Goal: Answer question/provide support

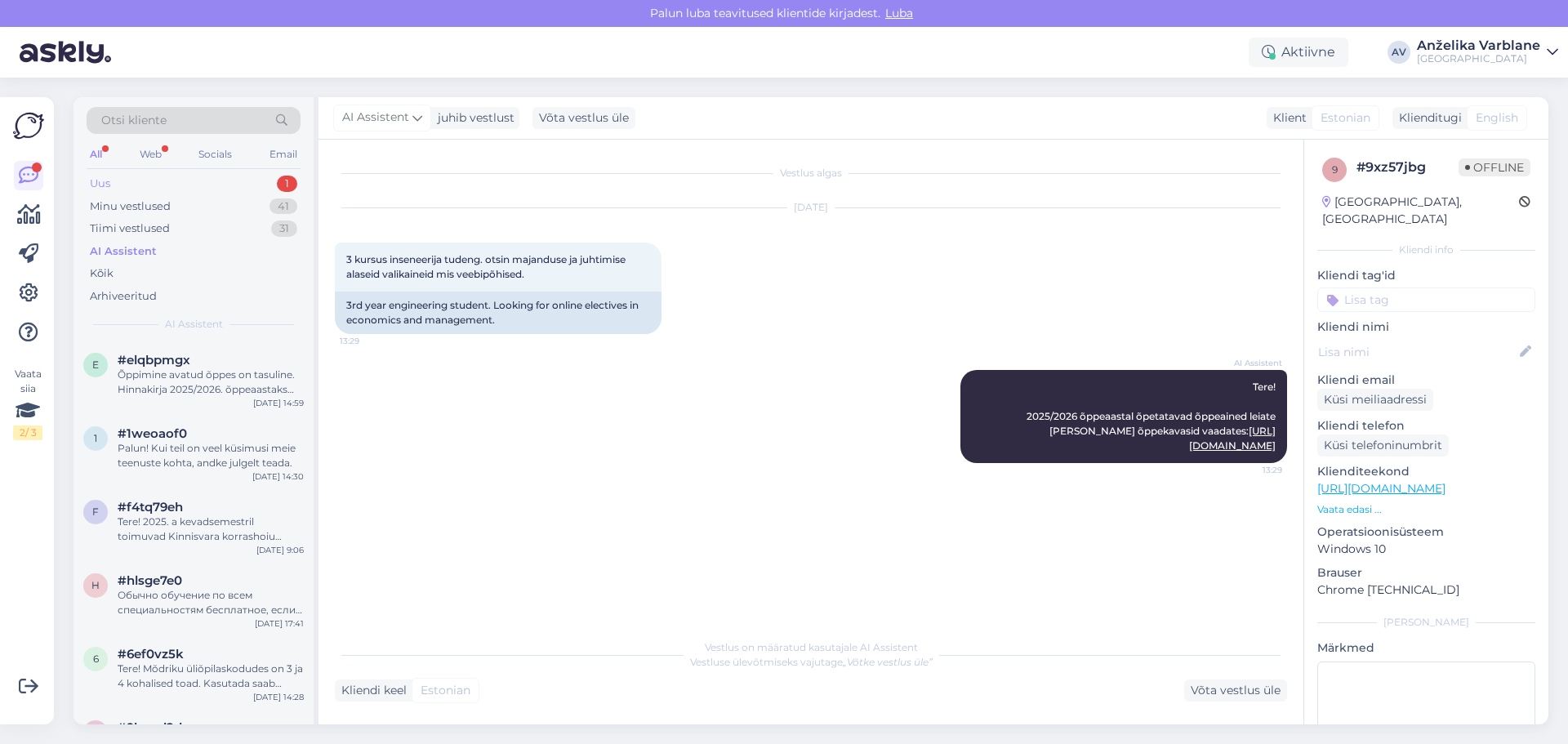
scroll to position [490, 0]
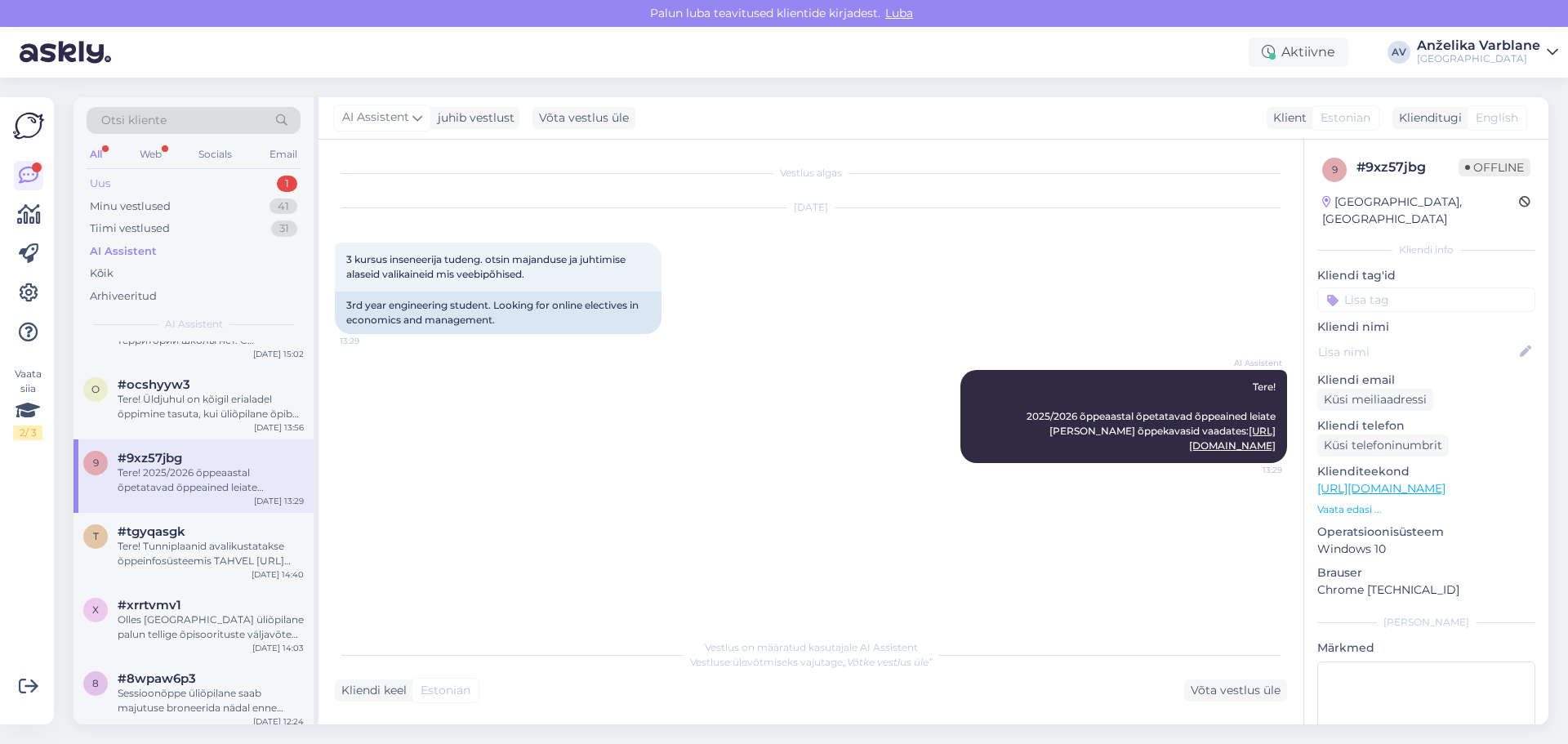
click at [281, 182] on div "1" at bounding box center [287, 183] width 20 height 17
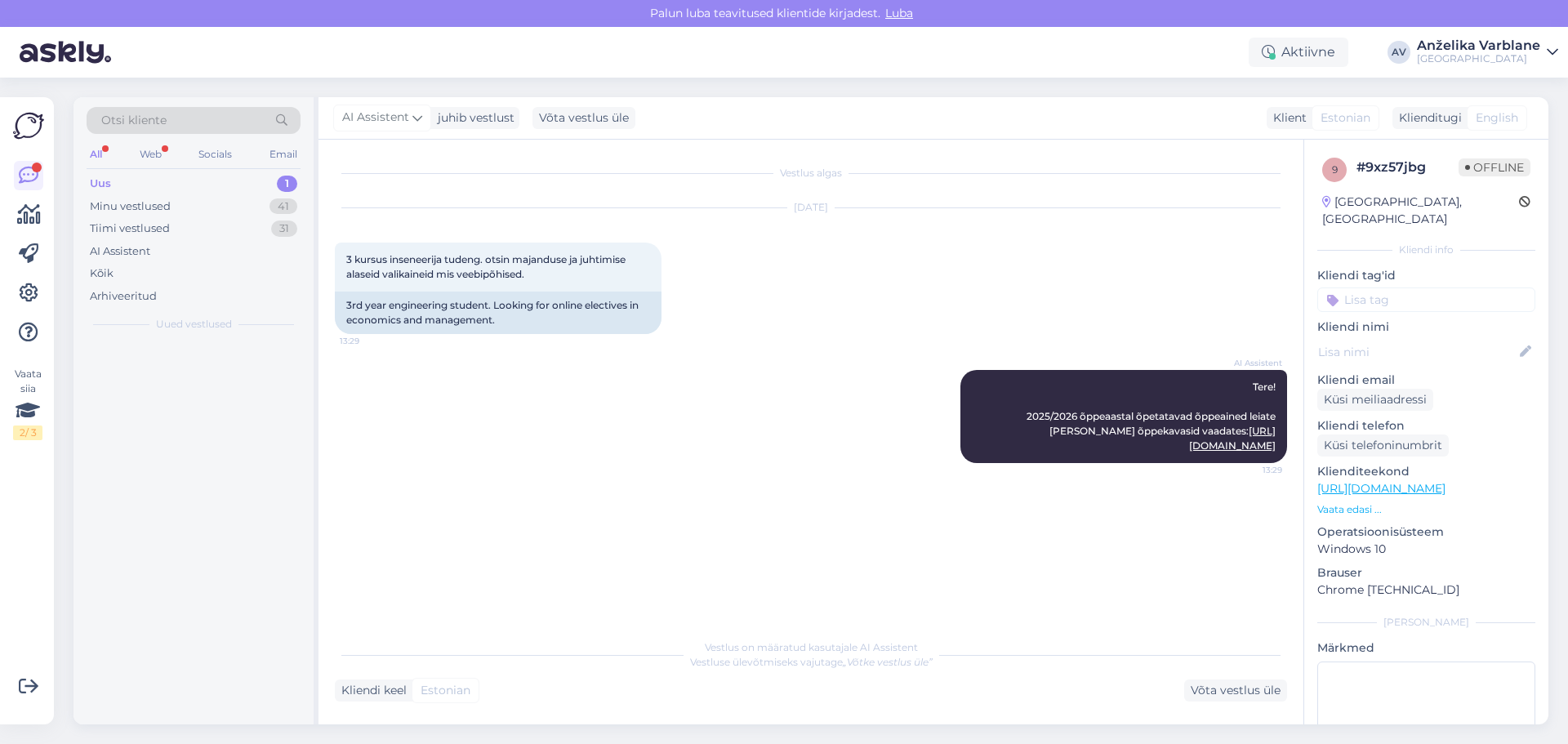
scroll to position [0, 0]
click at [226, 380] on div "Добрый день! Я понимаю, что у вас возникли трудности с регистрацией на курсы. Д…" at bounding box center [211, 383] width 186 height 30
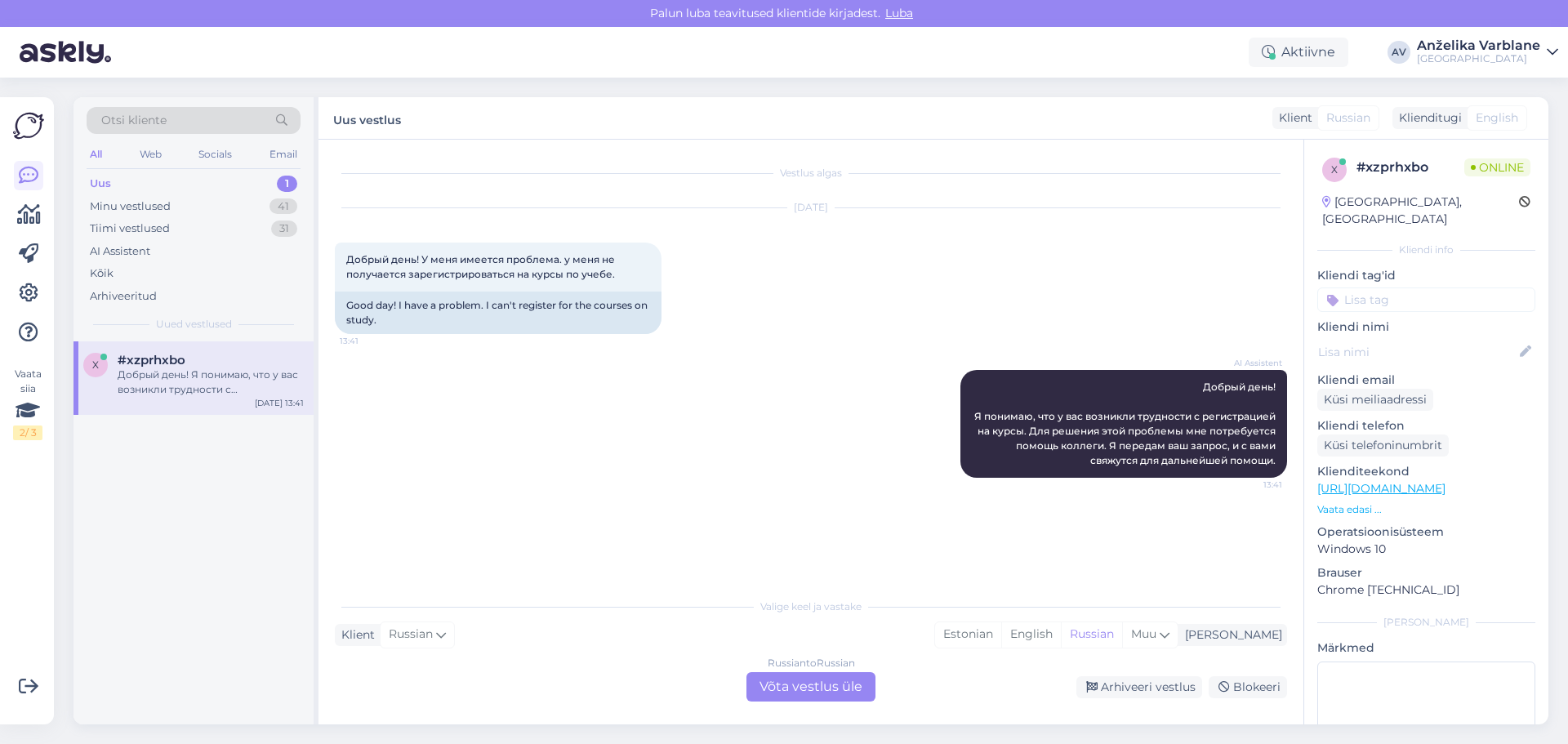
click at [1364, 502] on p "Vaata edasi ..." at bounding box center [1426, 510] width 218 height 15
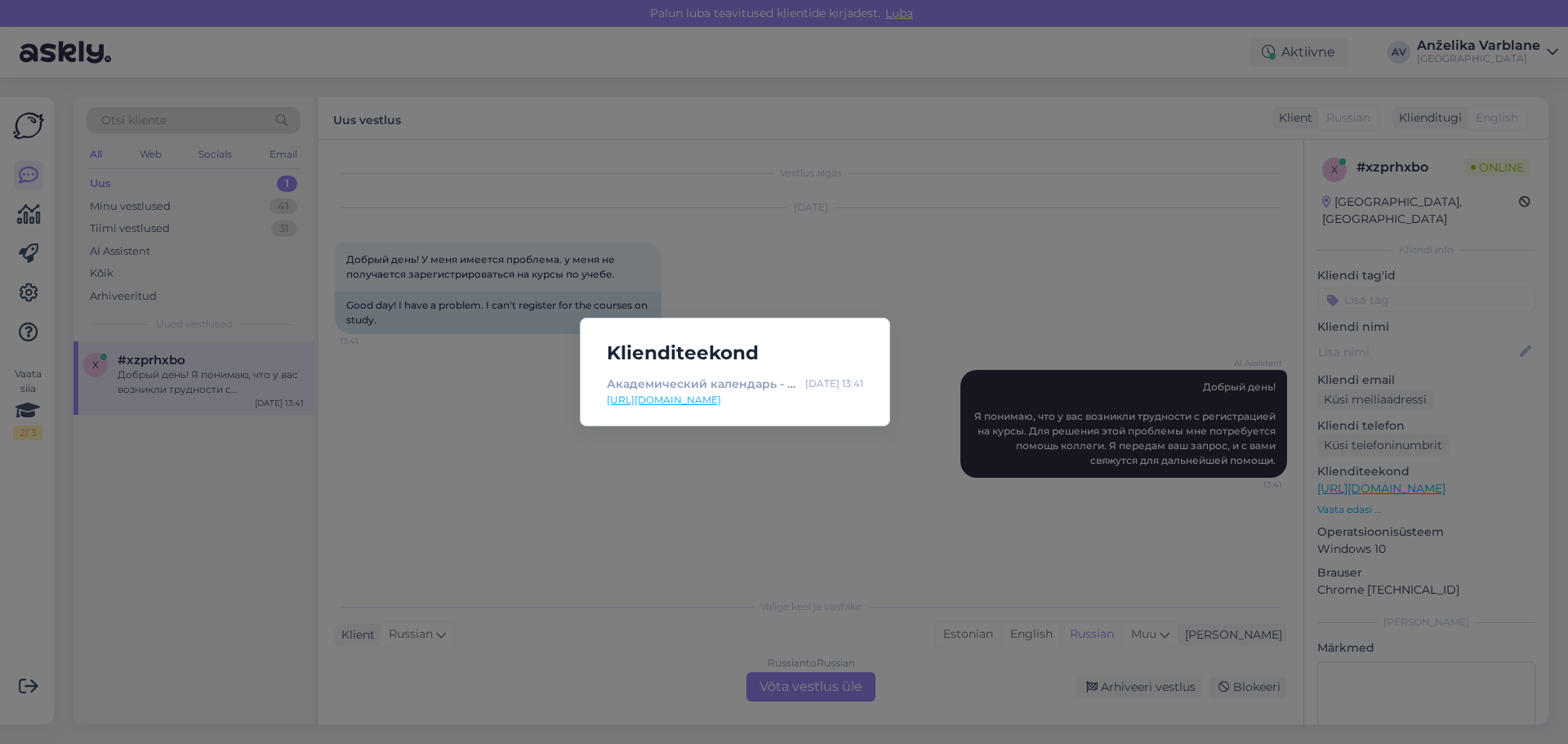
click at [1364, 491] on div "Klienditeekond Академический календарь - Таллиннский университет прикладных нау…" at bounding box center [784, 372] width 1568 height 744
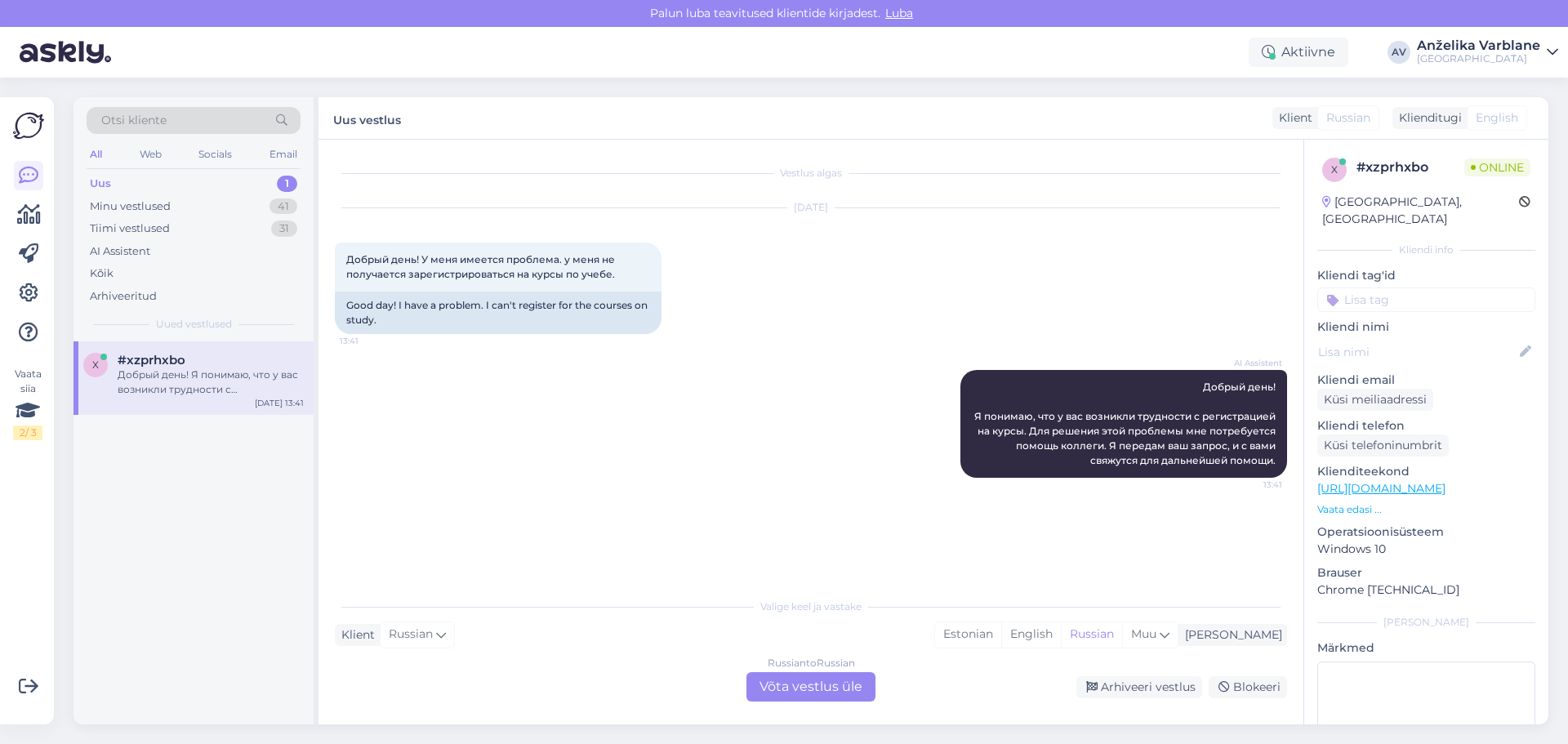
click at [869, 452] on div "AI Assistent Добрый день! Я понимаю, что у вас возникли трудности с регистрацие…" at bounding box center [810, 424] width 952 height 144
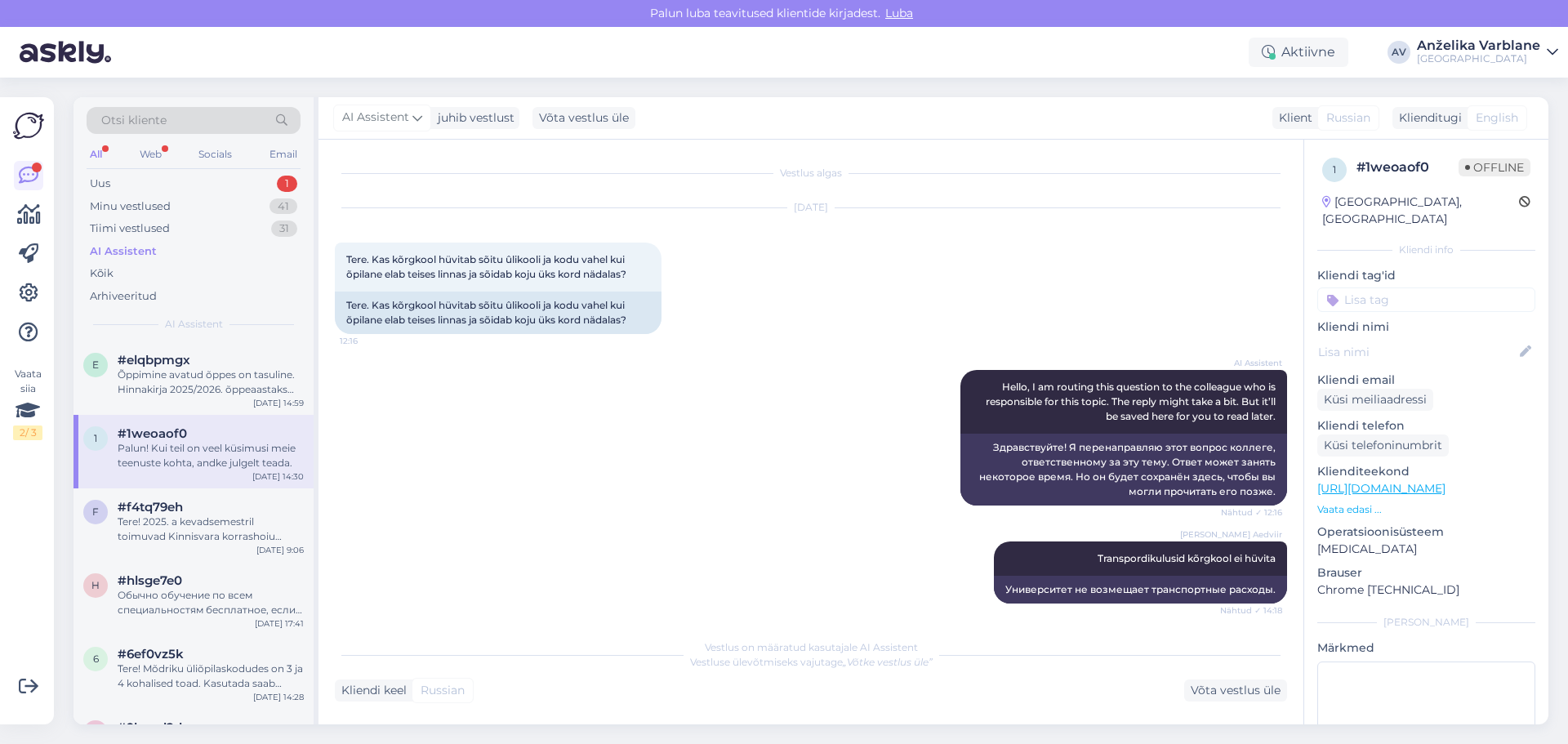
click at [194, 190] on div "Uus 1" at bounding box center [194, 183] width 214 height 23
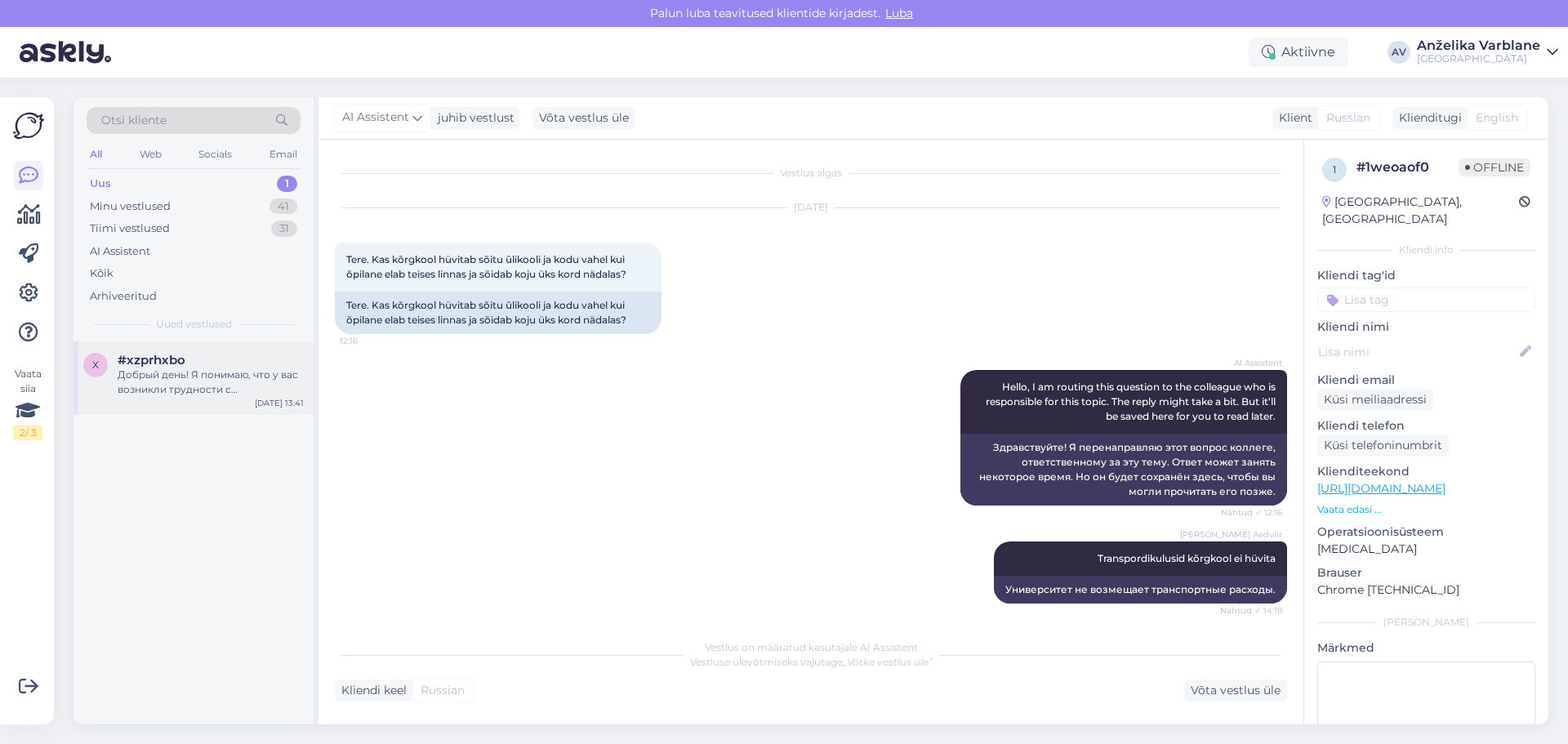
click at [253, 367] on div "#xzprhxbo" at bounding box center [211, 360] width 186 height 15
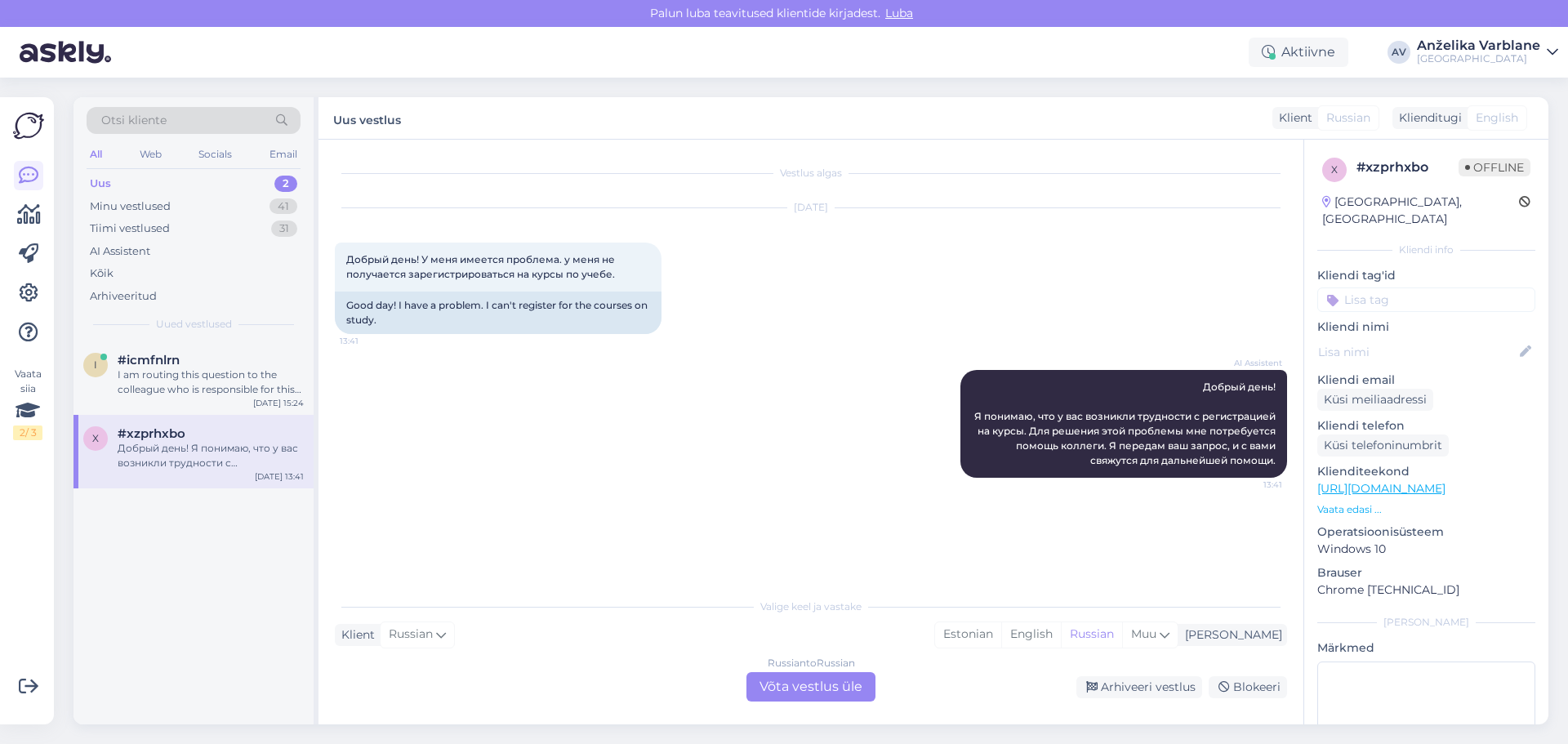
click at [253, 367] on div "#icmfnlrn" at bounding box center [211, 360] width 186 height 15
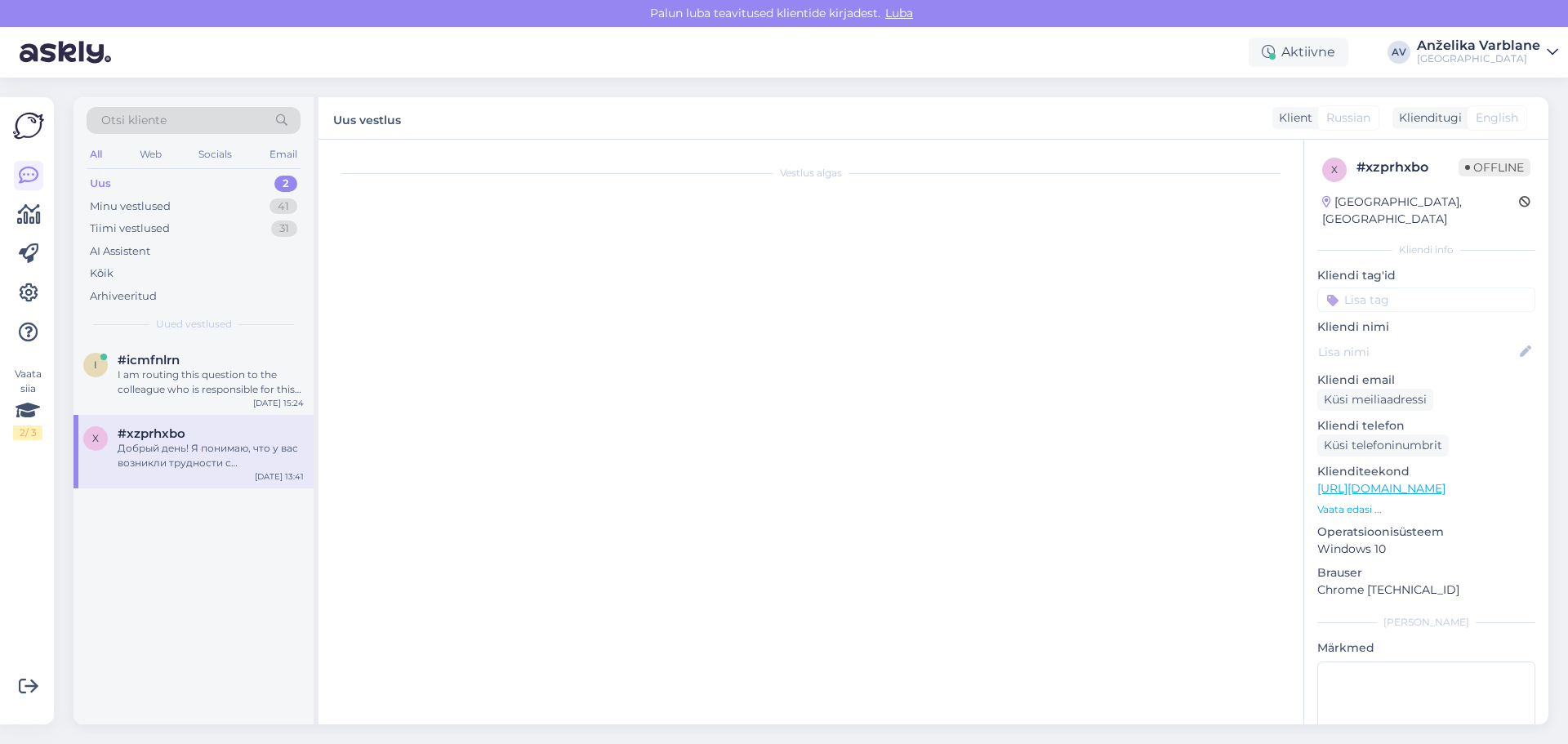
scroll to position [617, 0]
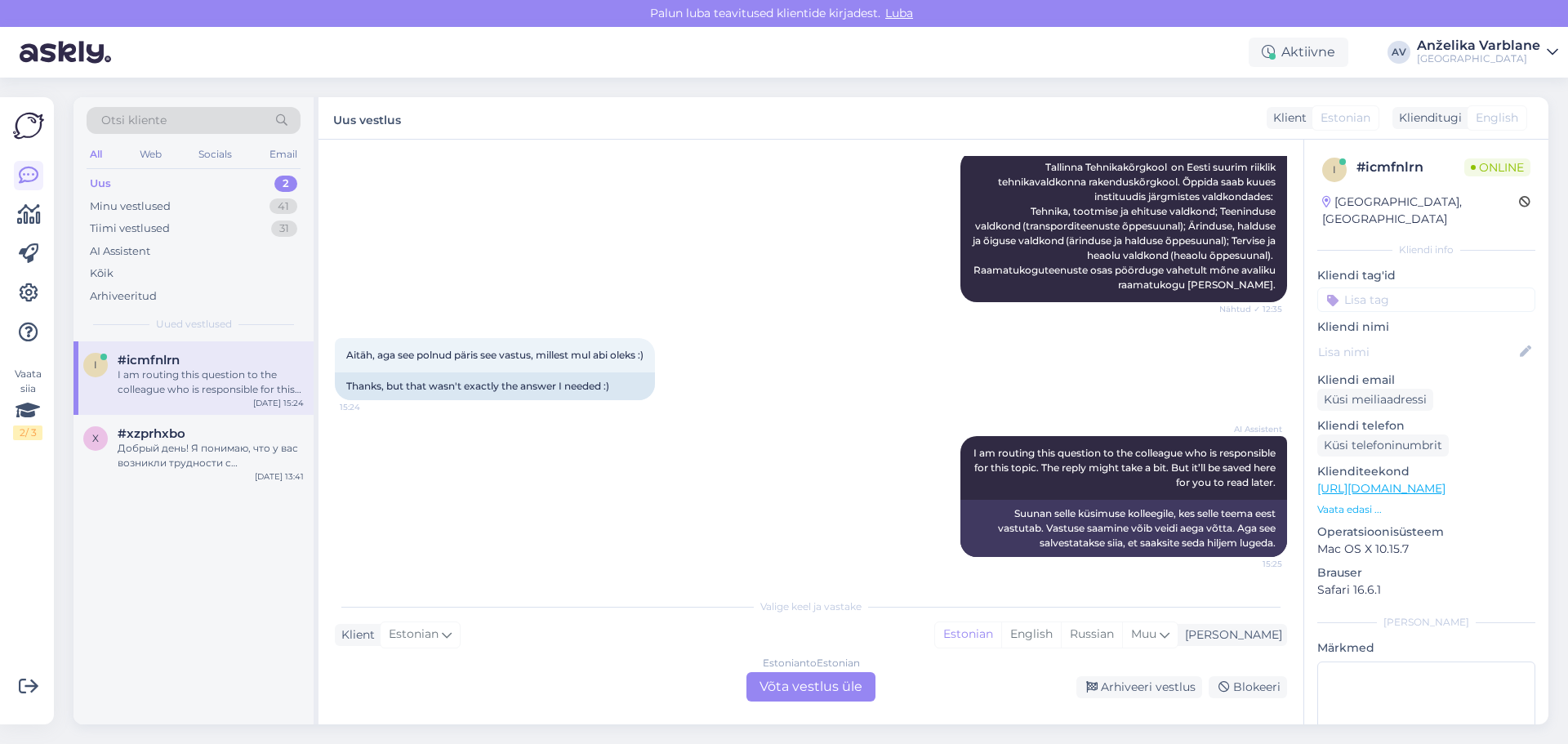
click at [1302, 194] on div "Vestlus algas [DATE] Tere, [PERSON_NAME] tutvuda 2001 aastal 31.03, 28.04 ja 26…" at bounding box center [811, 431] width 984 height 585
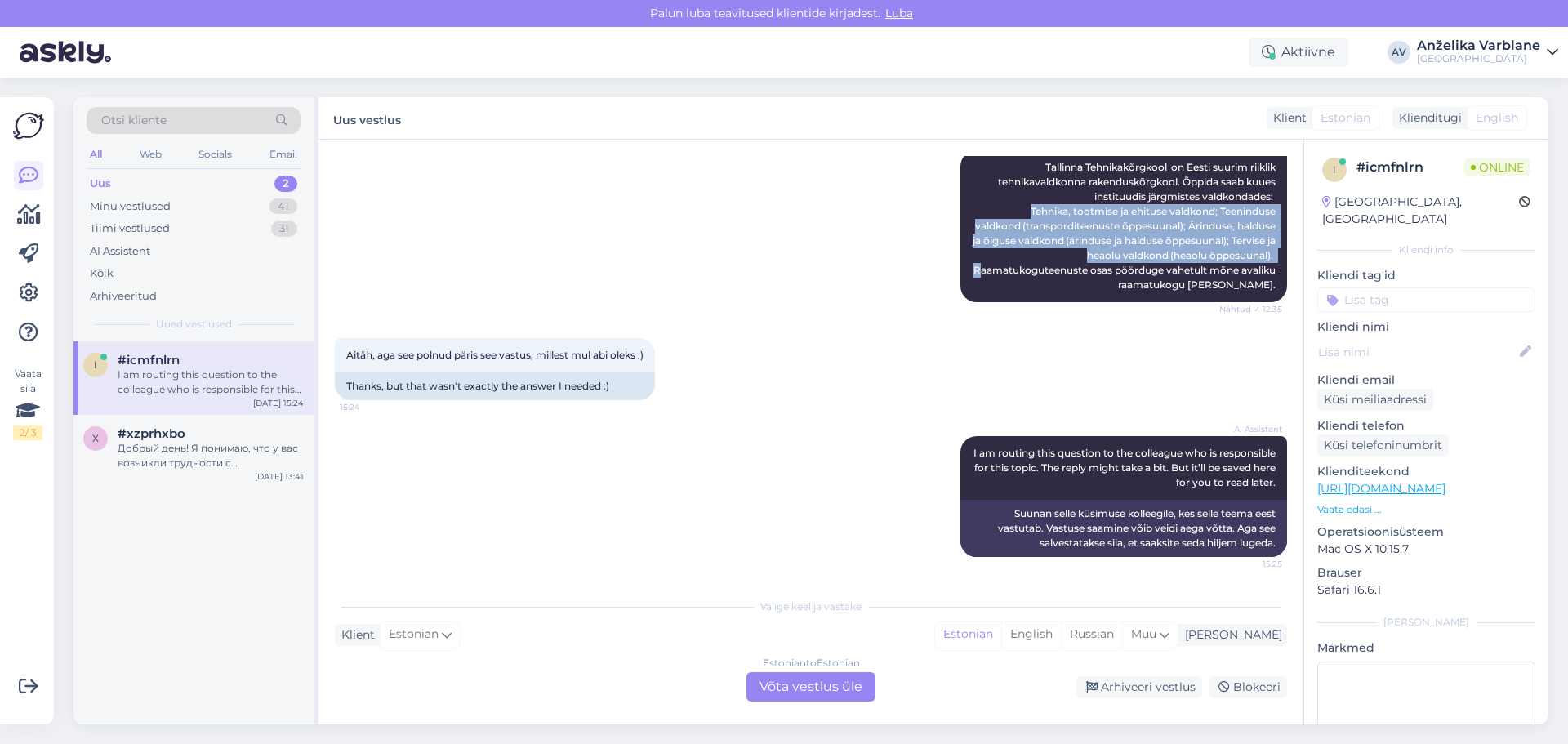
click at [1299, 195] on div "Vestlus algas [DATE] Tere, [PERSON_NAME] tutvuda 2001 aastal 31.03, 28.04 ja 26…" at bounding box center [811, 431] width 984 height 585
